Goal: Information Seeking & Learning: Understand process/instructions

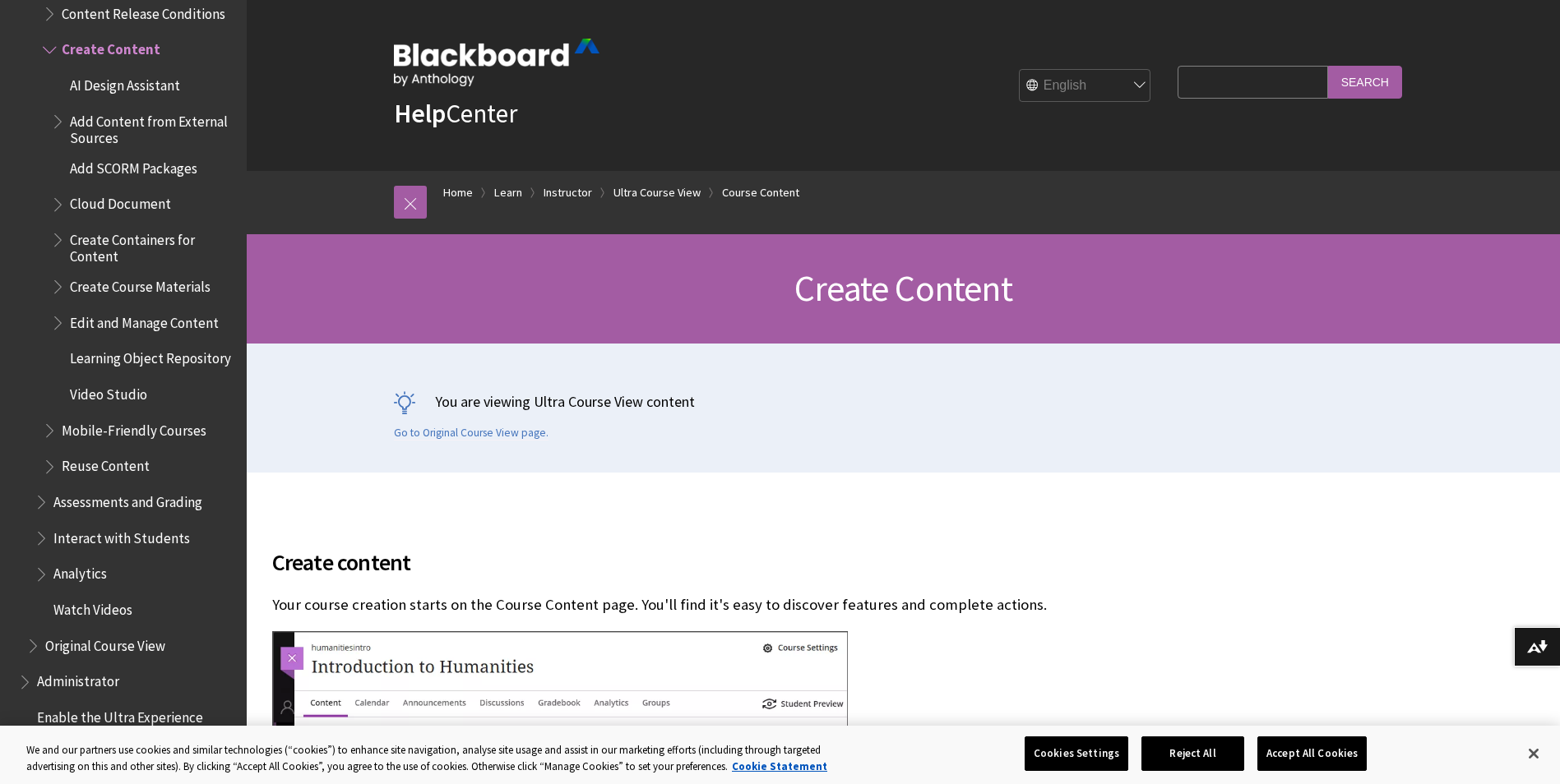
click at [1243, 76] on input "Search Query" at bounding box center [1252, 82] width 149 height 32
click at [1328, 66] on input "Search" at bounding box center [1365, 82] width 74 height 32
type input "undelete"
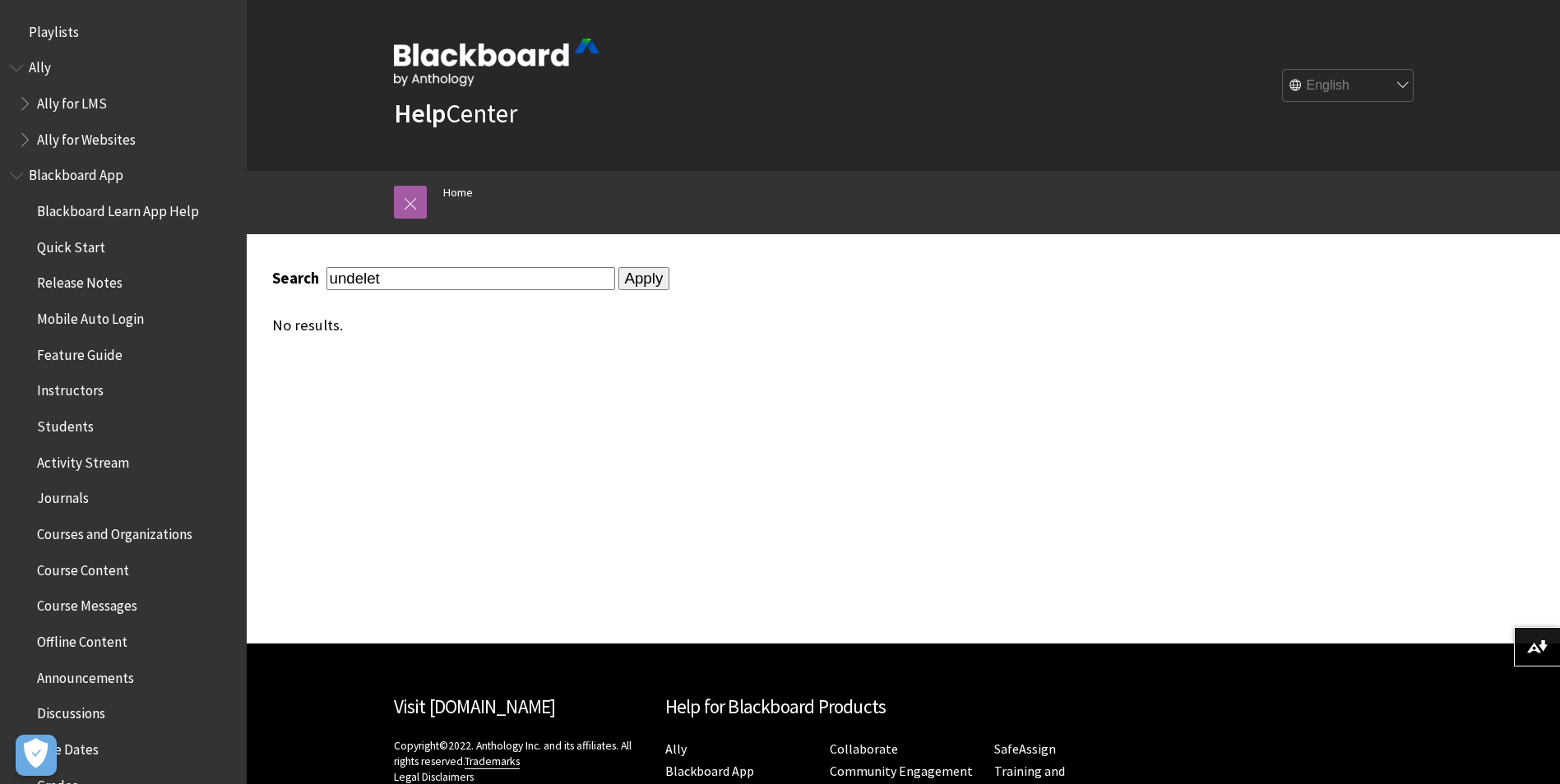
click at [433, 284] on input "undelet" at bounding box center [471, 278] width 289 height 23
type input "undelete"
click at [626, 274] on input "Apply" at bounding box center [644, 279] width 52 height 23
drag, startPoint x: 0, startPoint y: 0, endPoint x: 302, endPoint y: 271, distance: 405.8
click at [302, 271] on div "Search undelete" at bounding box center [443, 278] width 343 height 23
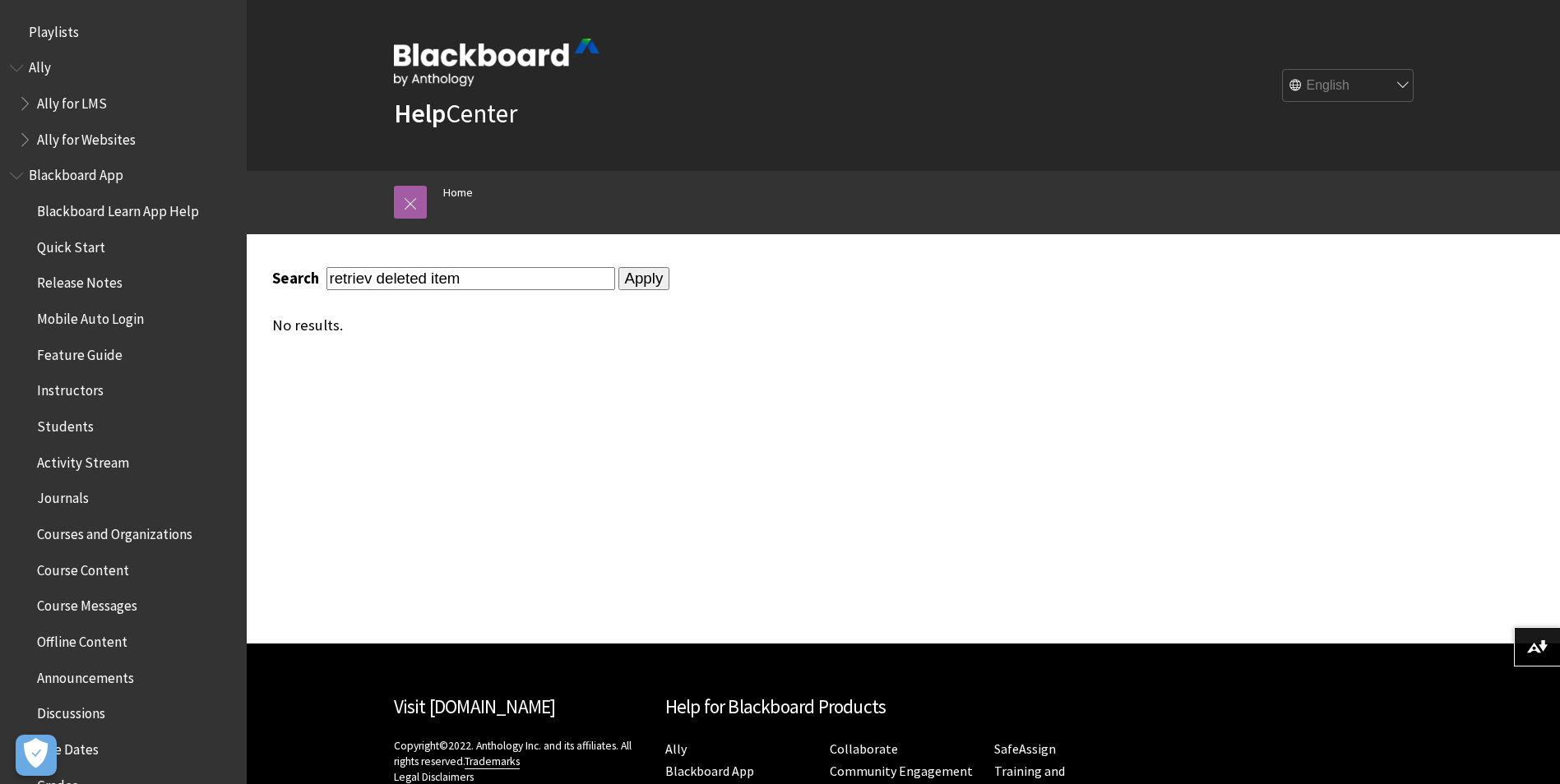
click at [618, 267] on input "Apply" at bounding box center [644, 279] width 52 height 23
click at [371, 279] on input "retriev deleted item" at bounding box center [471, 278] width 289 height 23
type input "retrieve deleted item"
click at [631, 276] on input "Apply" at bounding box center [644, 279] width 52 height 23
click at [629, 275] on input "Apply" at bounding box center [644, 279] width 52 height 23
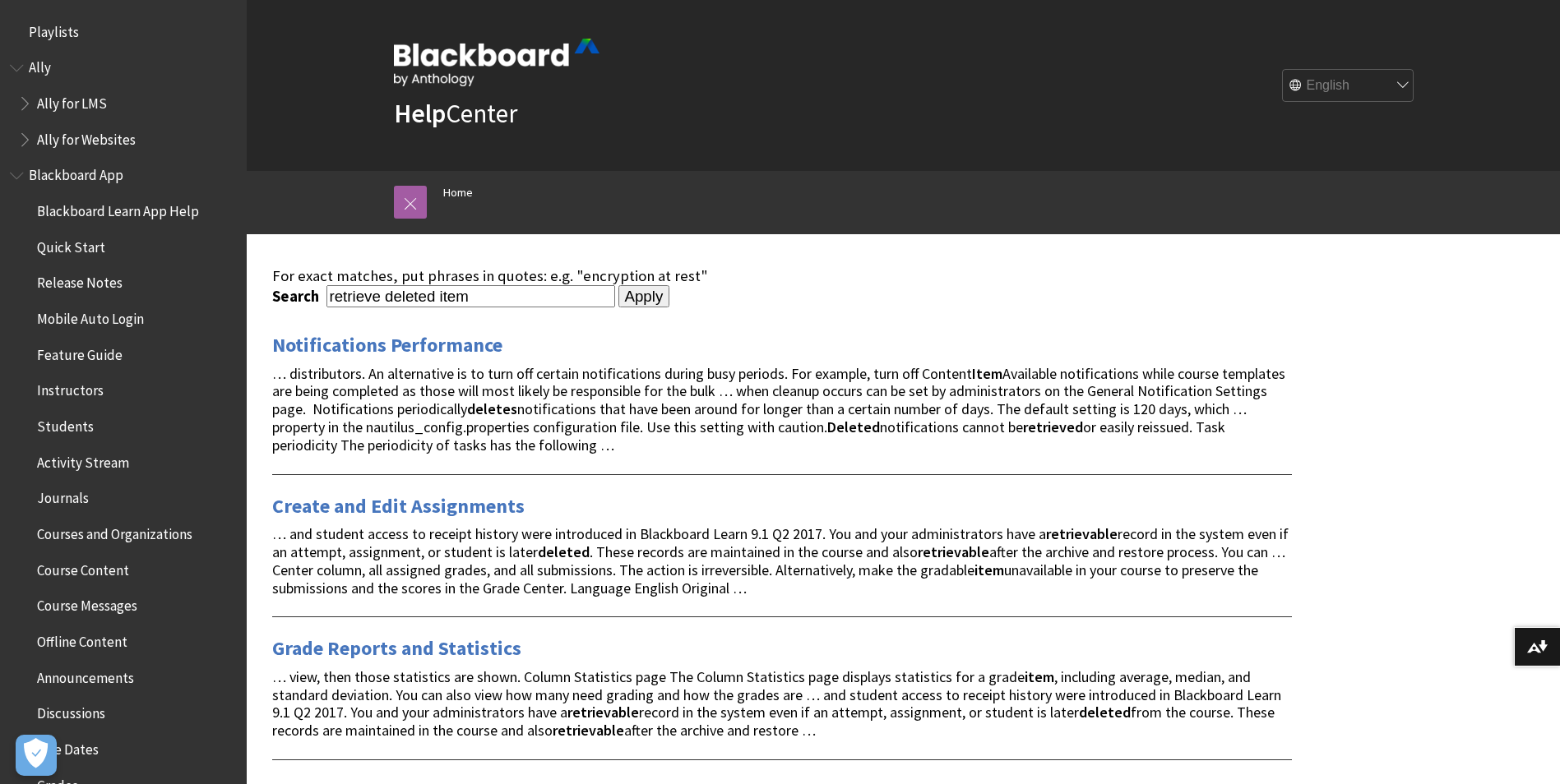
drag, startPoint x: 486, startPoint y: 293, endPoint x: 434, endPoint y: 290, distance: 52.1
click at [433, 290] on input "retrieve deleted item" at bounding box center [471, 296] width 289 height 23
type input "retrieve deletedfolder"
click at [618, 286] on input "Apply" at bounding box center [644, 297] width 52 height 23
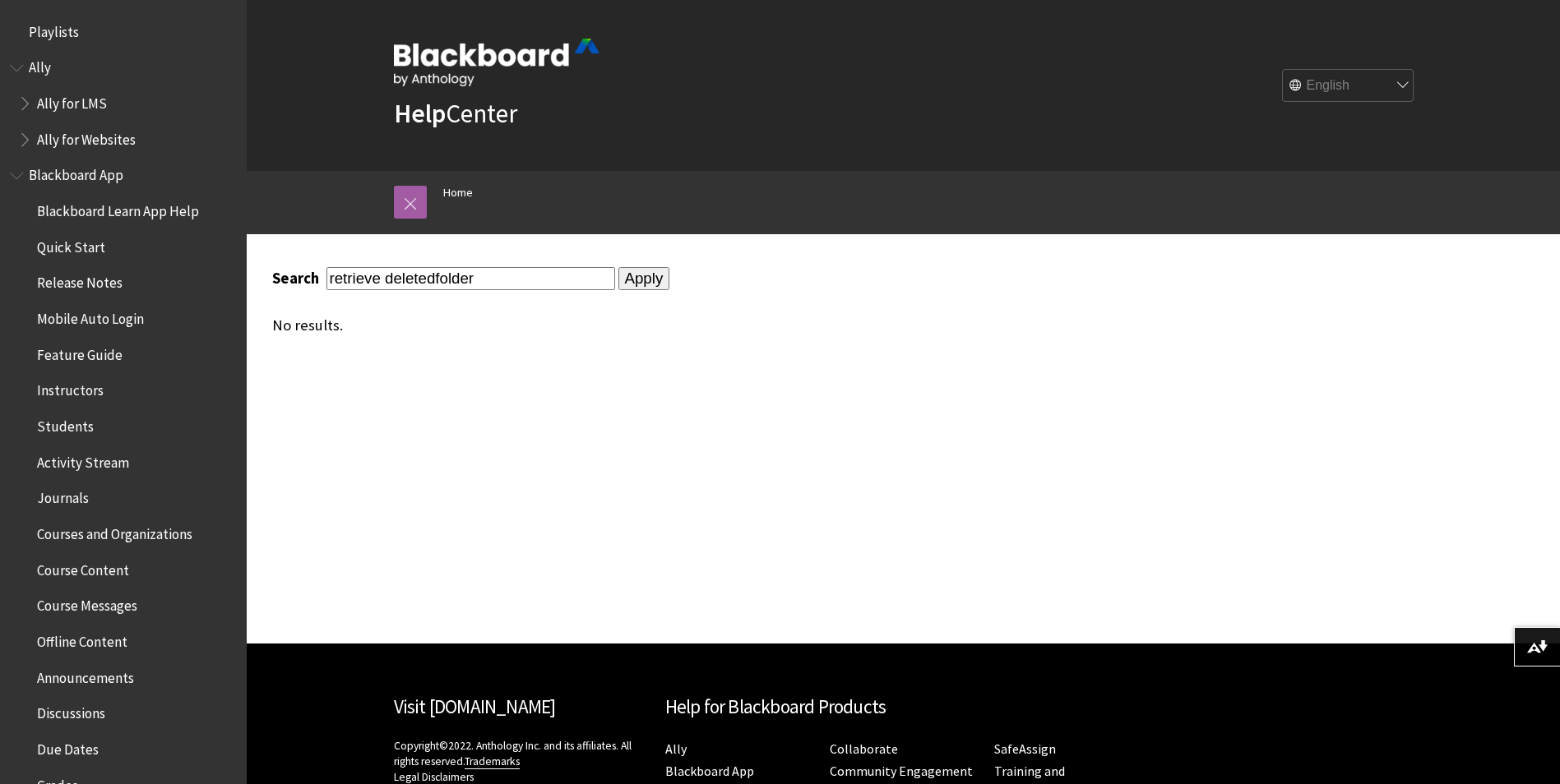
click at [438, 281] on input "retrieve deletedfolder" at bounding box center [471, 278] width 289 height 23
type input "retrieve deleted folder"
click at [618, 267] on input "Apply" at bounding box center [644, 279] width 52 height 23
click at [618, 278] on input "Apply" at bounding box center [644, 279] width 52 height 23
click at [618, 280] on input "Apply" at bounding box center [644, 279] width 52 height 23
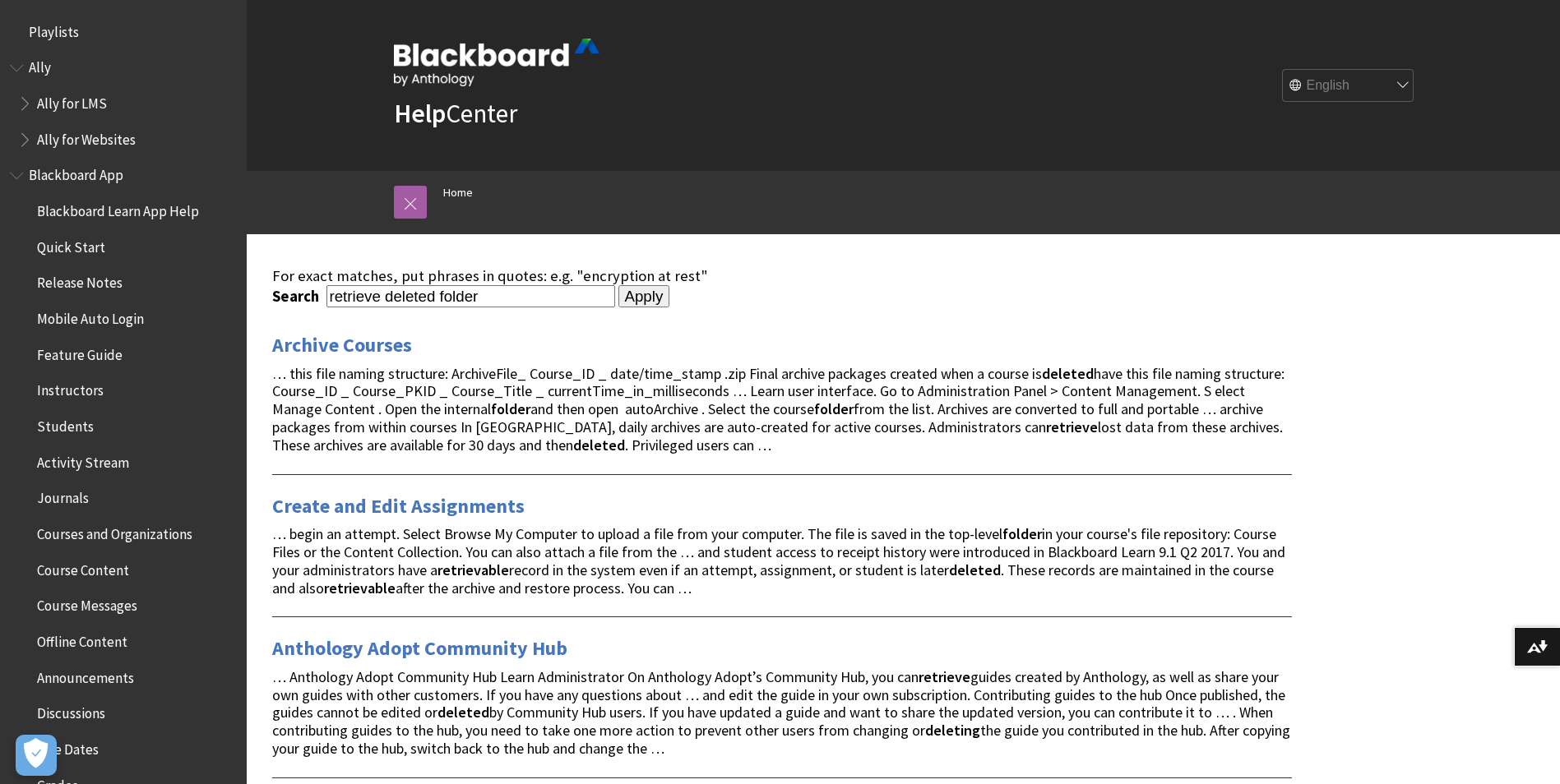
drag, startPoint x: 489, startPoint y: 296, endPoint x: 307, endPoint y: 295, distance: 182.0
click at [307, 295] on div "Search retrieve deleted folder" at bounding box center [443, 296] width 343 height 23
type input "I accidentally deleted a folder"
click at [618, 286] on input "Apply" at bounding box center [644, 297] width 52 height 23
click at [622, 294] on input "Apply" at bounding box center [644, 297] width 52 height 23
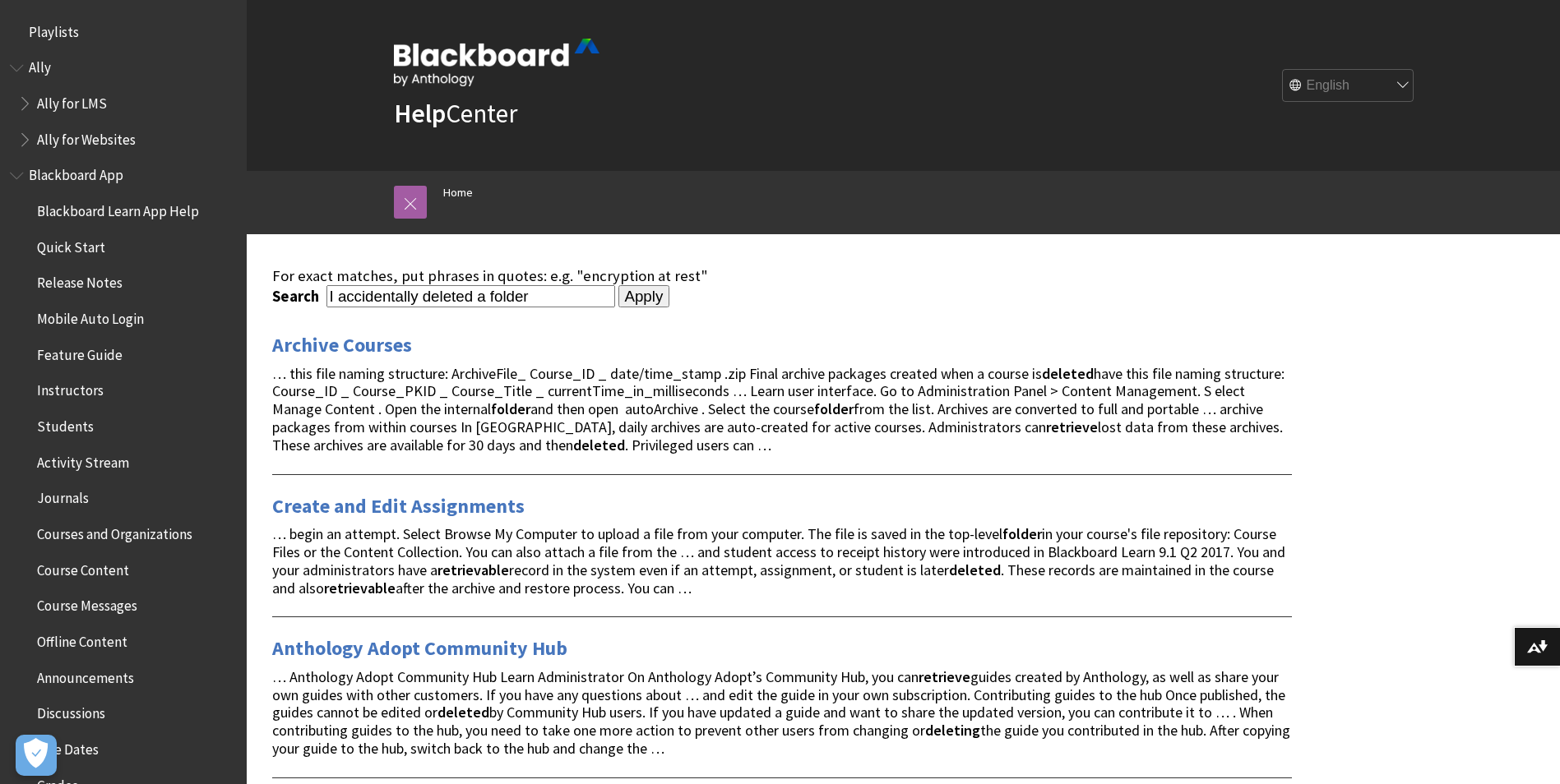
click at [628, 292] on input "Apply" at bounding box center [644, 297] width 52 height 23
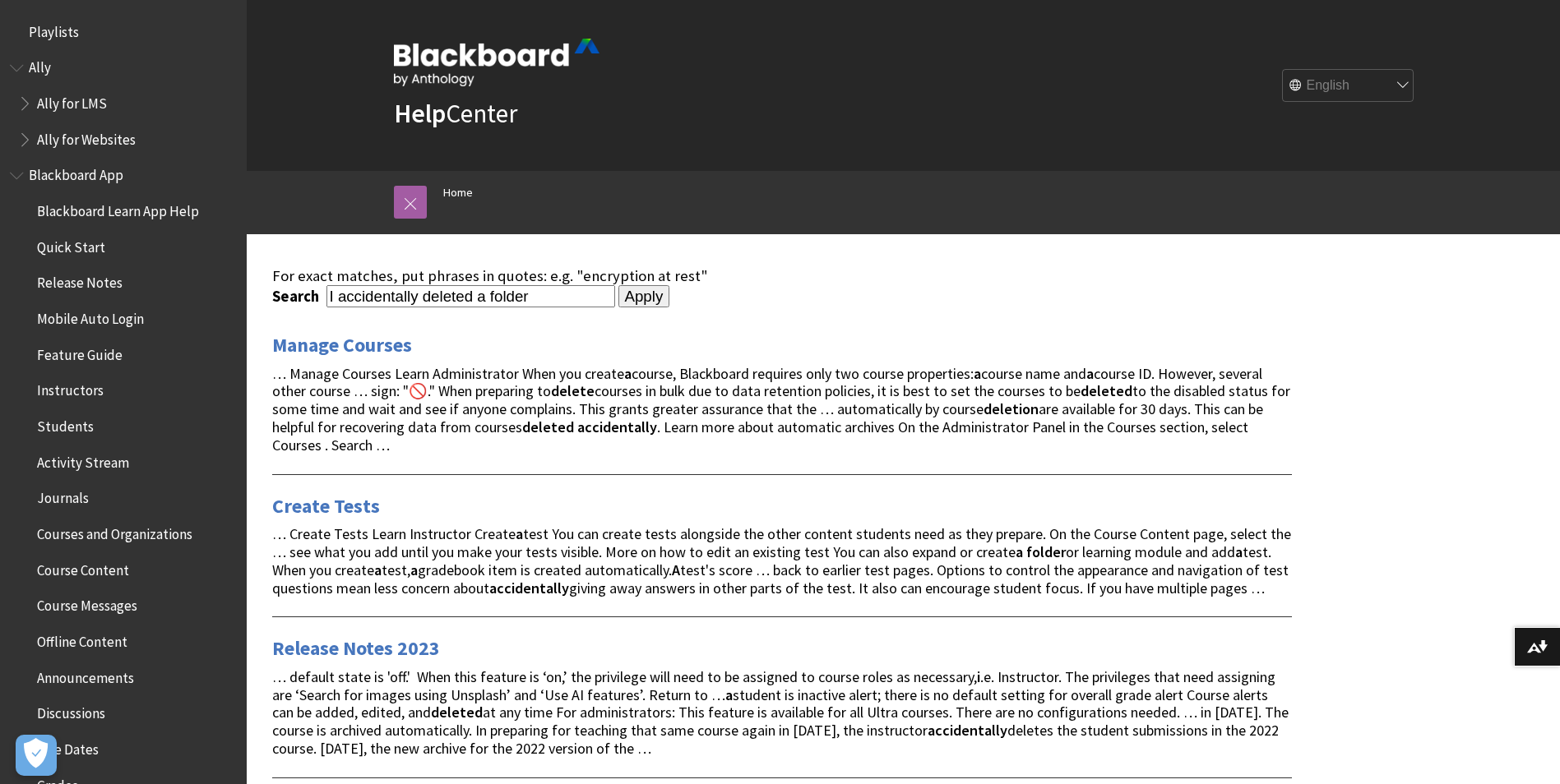
click at [357, 445] on span "… Manage Courses Learn Administrator When you create a course, Blackboard requi…" at bounding box center [781, 409] width 1018 height 90
click at [362, 341] on link "Manage Courses" at bounding box center [342, 346] width 139 height 27
click at [385, 444] on span "… Manage Courses Learn Administrator When you create a course, Blackboard requi…" at bounding box center [781, 409] width 1018 height 90
